Goal: Task Accomplishment & Management: Manage account settings

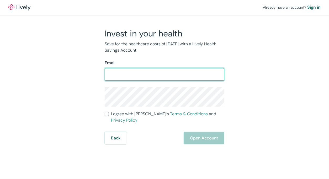
click at [130, 74] on input "Email" at bounding box center [165, 74] width 120 height 10
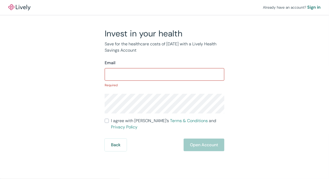
type input "[EMAIL_ADDRESS][DOMAIN_NAME]"
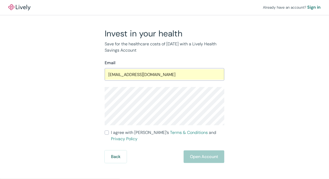
click at [262, 86] on div "Invest in your health Save for the healthcare costs of [DATE] with a Lively Hea…" at bounding box center [161, 95] width 252 height 135
click at [279, 72] on div "Invest in your health Save for the healthcare costs of [DATE] with a Lively Hea…" at bounding box center [161, 95] width 252 height 135
click at [271, 97] on div "Invest in your health Save for the healthcare costs of [DATE] with a Lively Hea…" at bounding box center [161, 95] width 252 height 135
click at [217, 52] on p "Save for the healthcare costs of [DATE] with a Lively Health Savings Account" at bounding box center [165, 47] width 120 height 13
click at [314, 8] on div "Sign in" at bounding box center [313, 7] width 13 height 6
